Goal: Communication & Community: Answer question/provide support

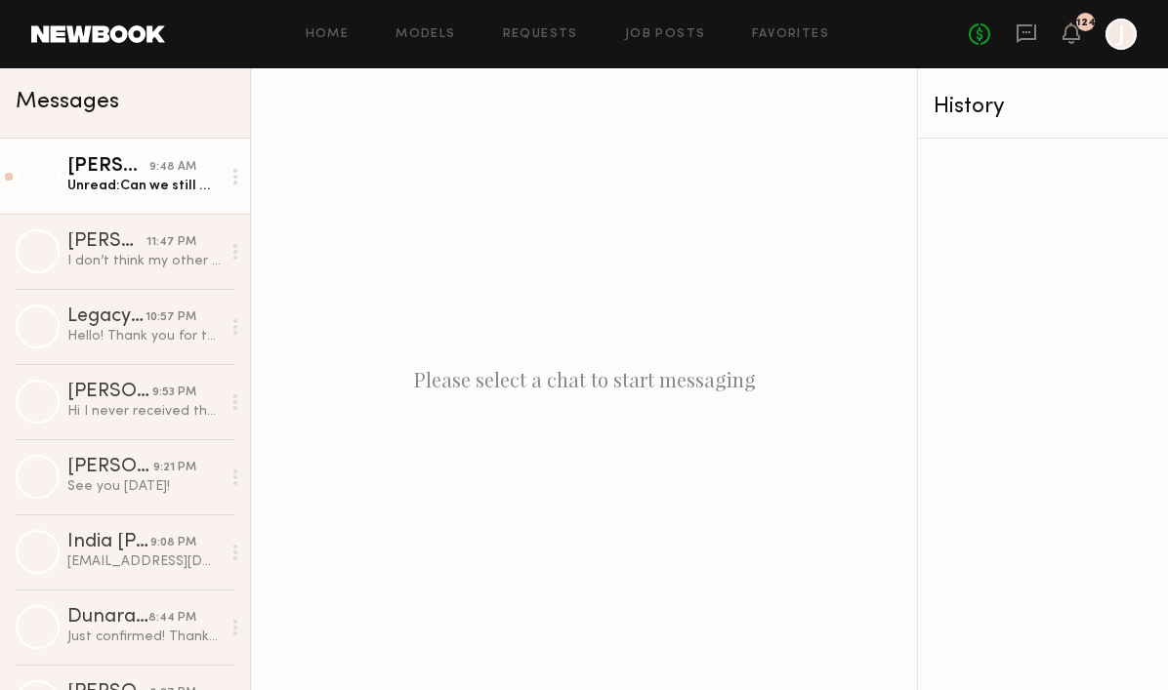
click at [155, 193] on div "Unread: Can we still make it work? Thank you" at bounding box center [143, 186] width 153 height 19
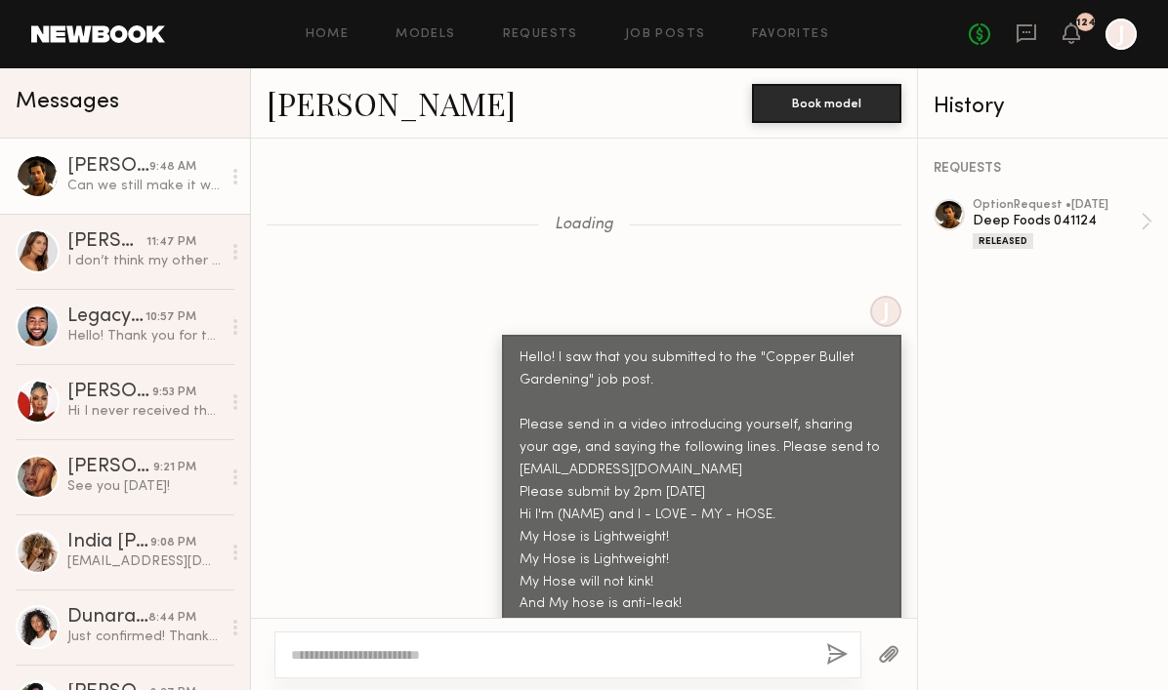
scroll to position [2605, 0]
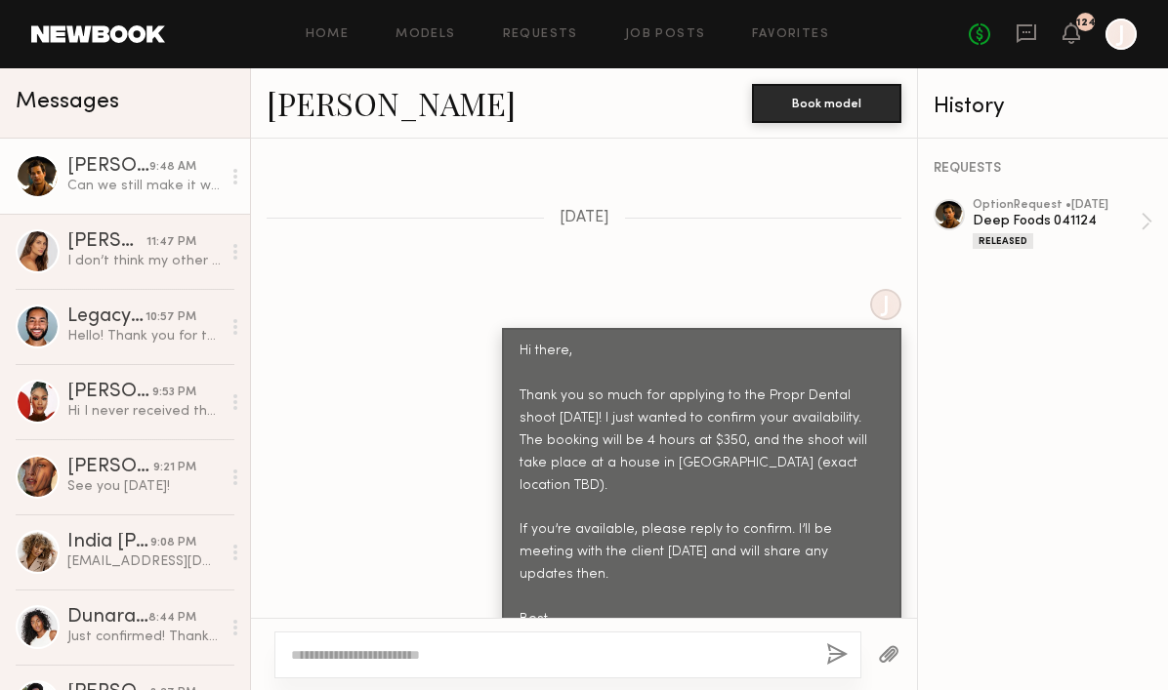
click at [105, 189] on div "Can we still make it work? Thank you" at bounding box center [143, 186] width 153 height 19
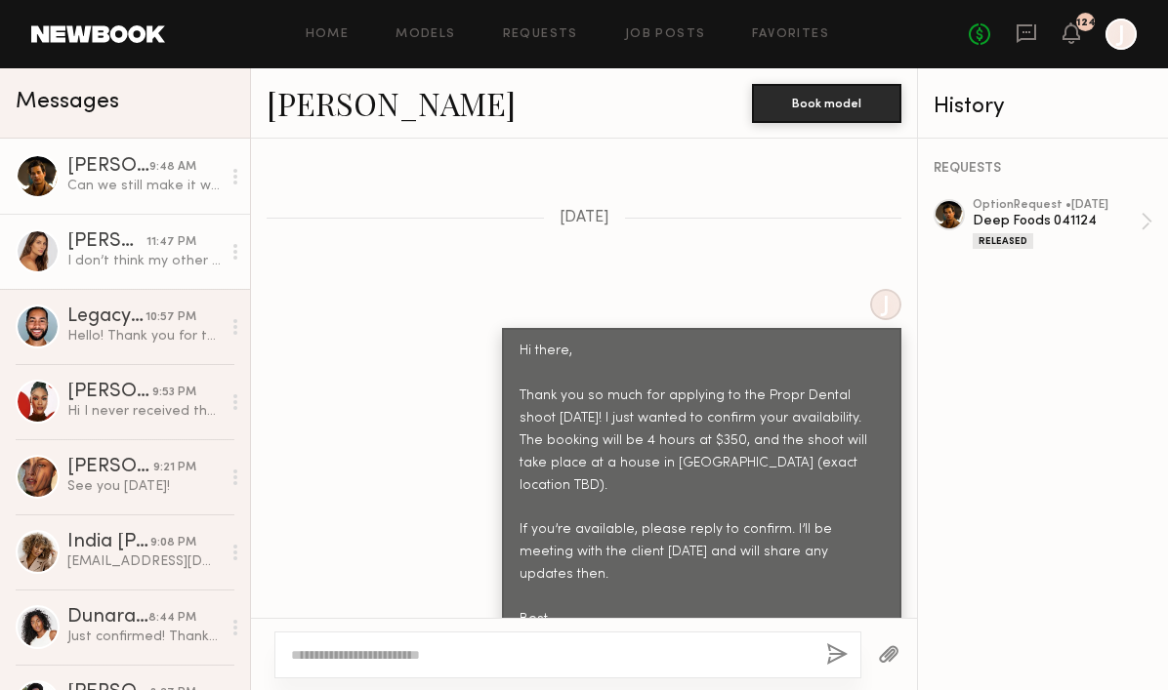
click at [108, 250] on div "[PERSON_NAME]" at bounding box center [106, 242] width 79 height 20
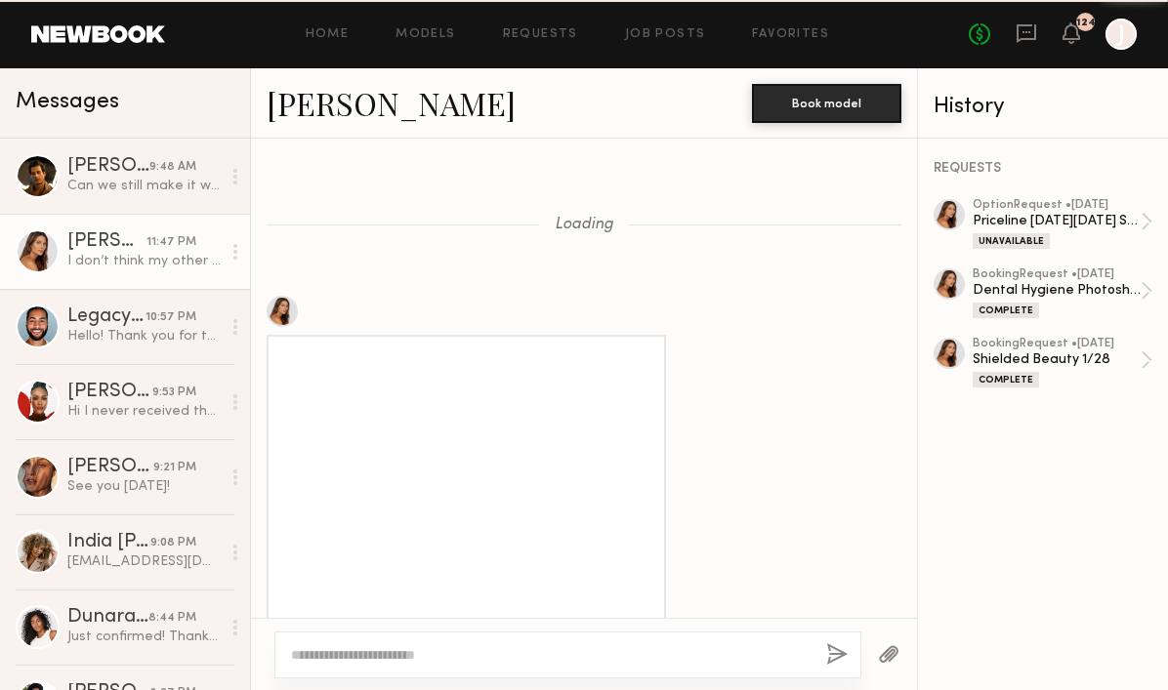
scroll to position [2171, 0]
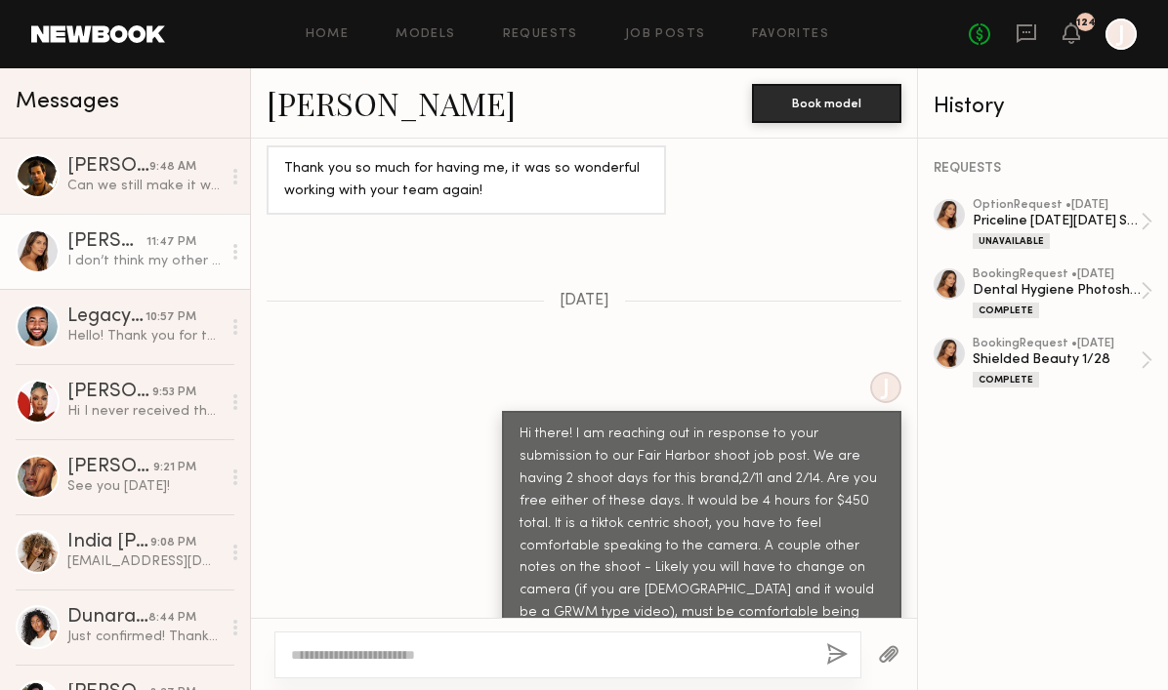
scroll to position [6711, 0]
